Goal: Register for event/course

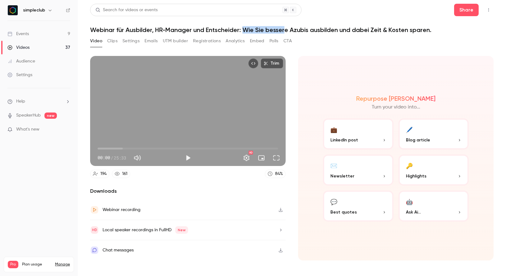
drag, startPoint x: 242, startPoint y: 30, endPoint x: 285, endPoint y: 30, distance: 42.6
click at [285, 30] on h1 "Webinar für Ausbilder, HR-Manager und Entscheider: Wie Sie bessere Azubis ausbi…" at bounding box center [292, 29] width 404 height 7
click at [433, 30] on h1 "Webinar für Ausbilder, HR-Manager und Entscheider: Wie Sie bessere Azubis ausbi…" at bounding box center [292, 29] width 404 height 7
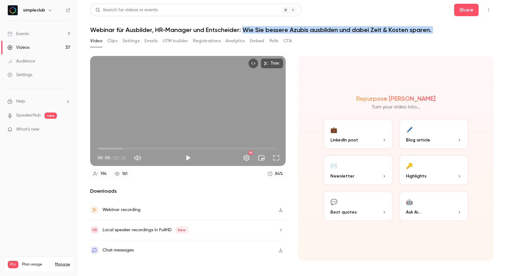
drag, startPoint x: 433, startPoint y: 30, endPoint x: 247, endPoint y: 32, distance: 186.2
click at [247, 32] on h1 "Webinar für Ausbilder, HR-Manager und Entscheider: Wie Sie bessere Azubis ausbi…" at bounding box center [292, 29] width 404 height 7
click at [272, 32] on h1 "Webinar für Ausbilder, HR-Manager und Entscheider: Wie Sie bessere Azubis ausbi…" at bounding box center [292, 29] width 404 height 7
drag, startPoint x: 244, startPoint y: 29, endPoint x: 385, endPoint y: 26, distance: 140.9
click at [385, 26] on h1 "Webinar für Ausbilder, HR-Manager und Entscheider: Wie Sie bessere Azubis ausbi…" at bounding box center [292, 29] width 404 height 7
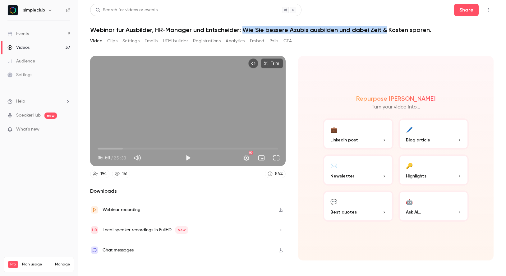
click at [385, 26] on h1 "Webinar für Ausbilder, HR-Manager und Entscheider: Wie Sie bessere Azubis ausbi…" at bounding box center [292, 29] width 404 height 7
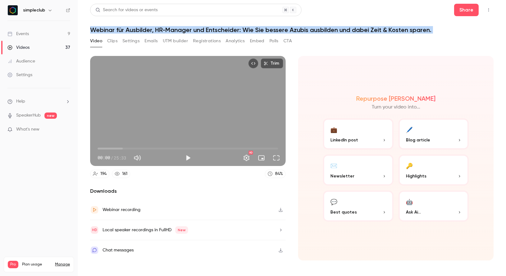
drag, startPoint x: 89, startPoint y: 31, endPoint x: 405, endPoint y: 37, distance: 315.9
click at [405, 37] on main "Search for videos or events Share Webinar für Ausbilder, HR-Manager und Entsche…" at bounding box center [292, 138] width 428 height 276
click at [405, 37] on div "Video Clips Settings Emails UTM builder Registrations Analytics Embed Polls CTA" at bounding box center [292, 42] width 404 height 12
drag, startPoint x: 87, startPoint y: 29, endPoint x: 342, endPoint y: 38, distance: 254.7
click at [342, 38] on main "Search for videos or events Share Webinar für Ausbilder, HR-Manager und Entsche…" at bounding box center [292, 138] width 428 height 276
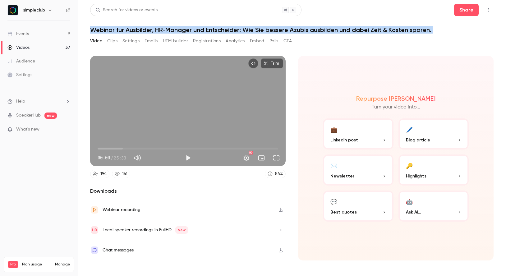
click at [342, 38] on div "Video Clips Settings Emails UTM builder Registrations Analytics Embed Polls CTA" at bounding box center [292, 42] width 404 height 12
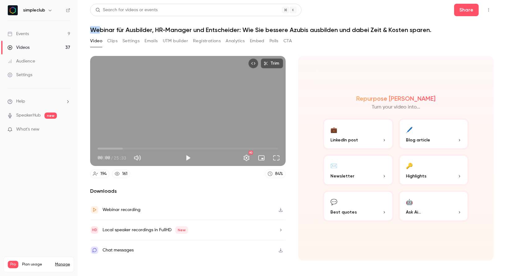
drag, startPoint x: 91, startPoint y: 32, endPoint x: 120, endPoint y: 32, distance: 28.6
click at [117, 32] on h1 "Webinar für Ausbilder, HR-Manager und Entscheider: Wie Sie bessere Azubis ausbi…" at bounding box center [292, 29] width 404 height 7
click at [121, 32] on h1 "Webinar für Ausbilder, HR-Manager und Entscheider: Wie Sie bessere Azubis ausbi…" at bounding box center [292, 29] width 404 height 7
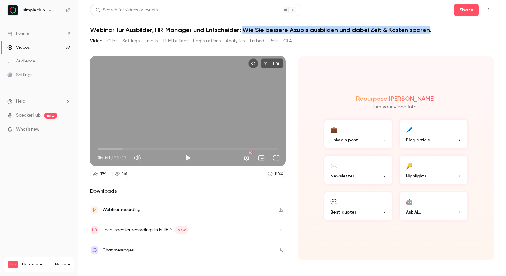
drag, startPoint x: 243, startPoint y: 30, endPoint x: 429, endPoint y: 33, distance: 185.9
click at [429, 33] on h1 "Webinar für Ausbilder, HR-Manager und Entscheider: Wie Sie bessere Azubis ausbi…" at bounding box center [292, 29] width 404 height 7
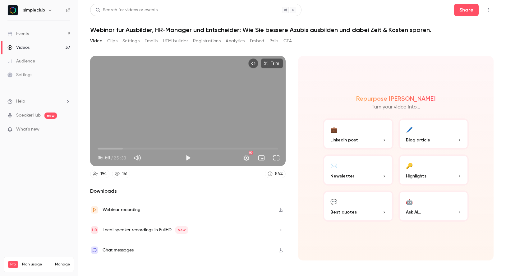
click at [142, 23] on header "Search for videos or events Share Webinar für Ausbilder, HR-Manager und Entsche…" at bounding box center [292, 19] width 404 height 30
click at [87, 29] on main "Search for videos or events Share Webinar für Ausbilder, HR-Manager und Entsche…" at bounding box center [292, 138] width 428 height 276
drag, startPoint x: 85, startPoint y: 29, endPoint x: 449, endPoint y: 24, distance: 363.8
click at [449, 24] on main "Search for videos or events Share Webinar für Ausbilder, HR-Manager und Entsche…" at bounding box center [292, 138] width 428 height 276
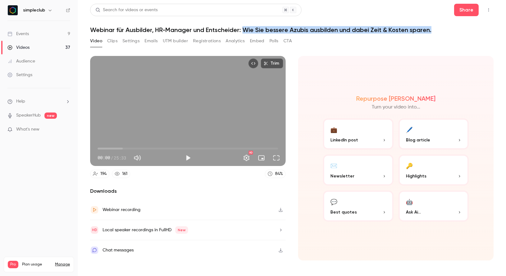
drag, startPoint x: 432, startPoint y: 31, endPoint x: 244, endPoint y: 32, distance: 187.5
click at [244, 32] on h1 "Webinar für Ausbilder, HR-Manager und Entscheider: Wie Sie bessere Azubis ausbi…" at bounding box center [292, 29] width 404 height 7
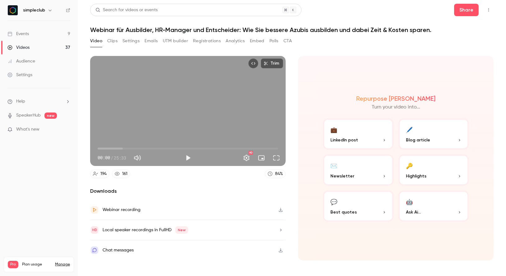
click at [259, 28] on h1 "Webinar für Ausbilder, HR-Manager und Entscheider: Wie Sie bessere Azubis ausbi…" at bounding box center [292, 29] width 404 height 7
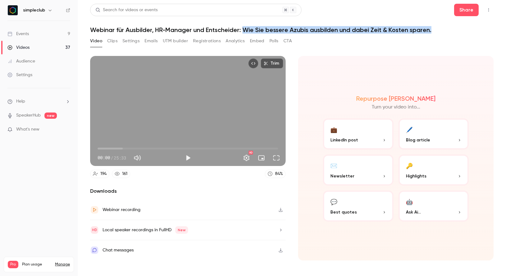
drag, startPoint x: 244, startPoint y: 28, endPoint x: 439, endPoint y: 32, distance: 194.3
click at [439, 32] on h1 "Webinar für Ausbilder, HR-Manager und Entscheider: Wie Sie bessere Azubis ausbi…" at bounding box center [292, 29] width 404 height 7
copy h1 "Wie Sie bessere Azubis ausbilden und dabei Zeit & Kosten sparen."
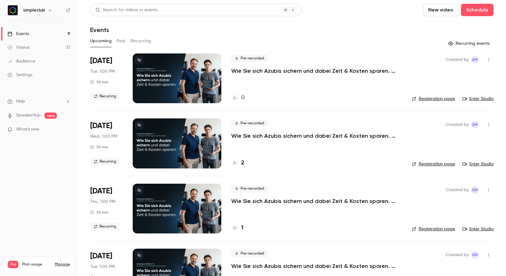
click at [242, 70] on p "Wie Sie sich Azubis sichern und dabei Zeit & Kosten sparen. ([DATE], 11:00 Uhr)" at bounding box center [316, 70] width 171 height 7
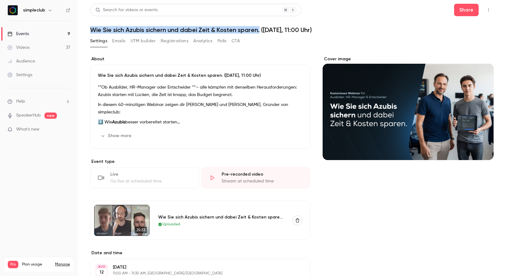
drag, startPoint x: 91, startPoint y: 30, endPoint x: 259, endPoint y: 32, distance: 167.9
click at [259, 32] on h1 "Wie Sie sich Azubis sichern und dabei Zeit & Kosten sparen. ([DATE], 11:00 Uhr)" at bounding box center [292, 29] width 404 height 7
